Goal: Connect with others: Connect with others

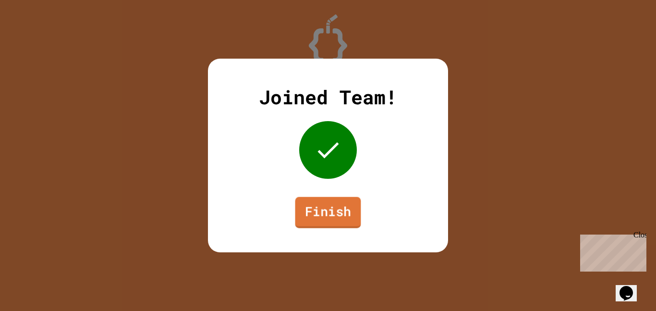
click at [342, 213] on link "Finish" at bounding box center [328, 212] width 66 height 31
